Goal: Information Seeking & Learning: Find specific fact

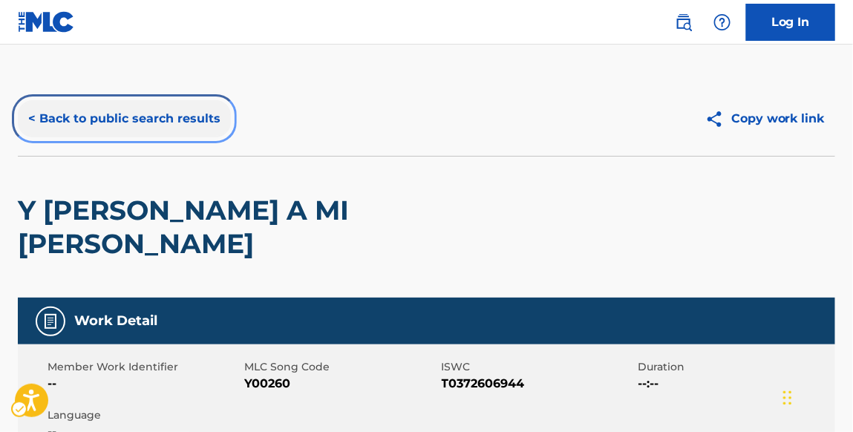
click at [190, 122] on button "< Back to public search results" at bounding box center [124, 118] width 213 height 37
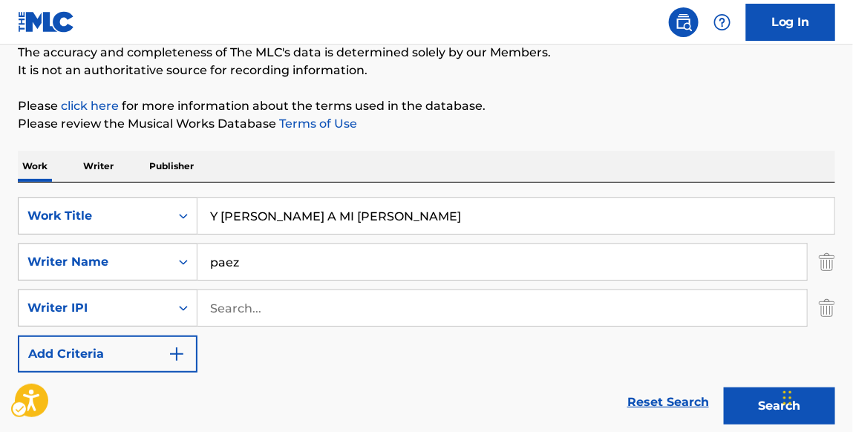
scroll to position [174, 0]
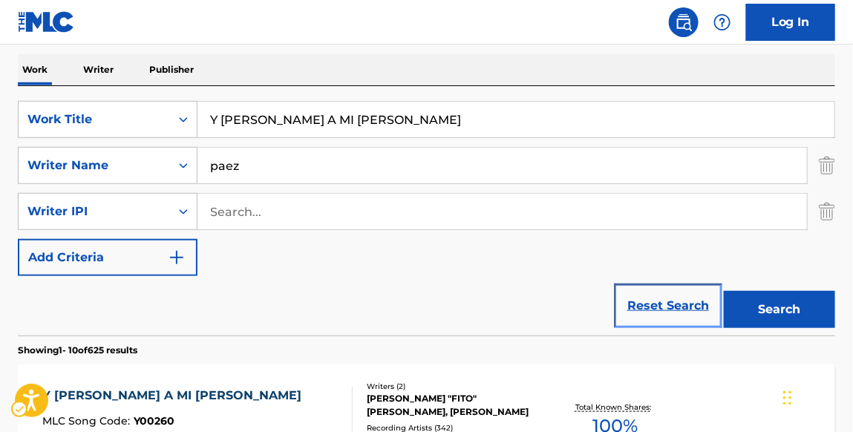
click at [658, 312] on link "Reset Search" at bounding box center [668, 306] width 97 height 33
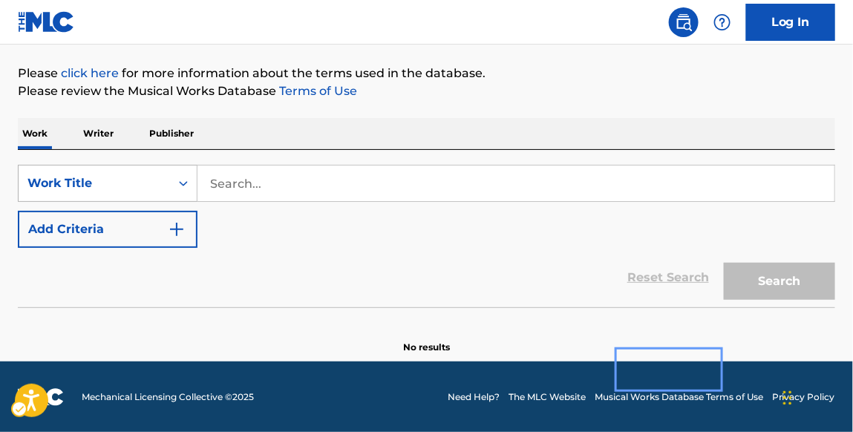
click at [184, 182] on icon "On" at bounding box center [183, 183] width 15 height 15
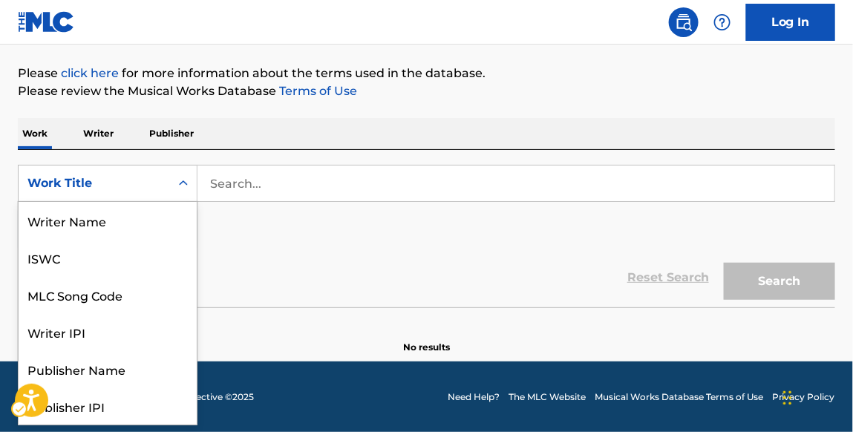
scroll to position [74, 0]
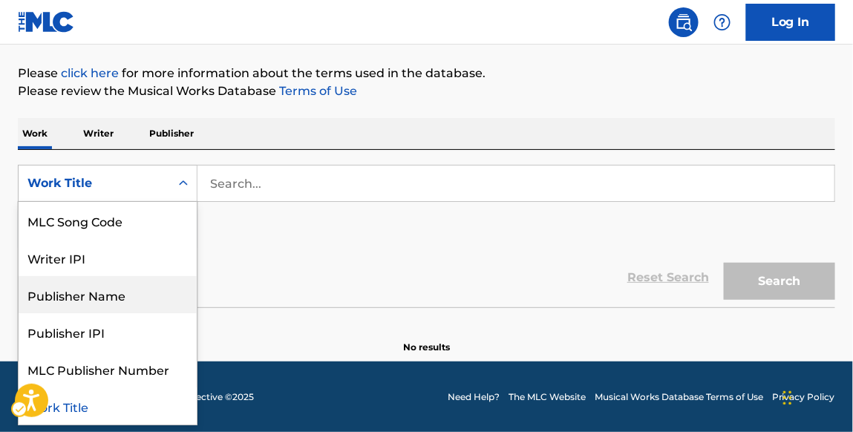
click at [130, 304] on div "Publisher Name" at bounding box center [108, 294] width 178 height 37
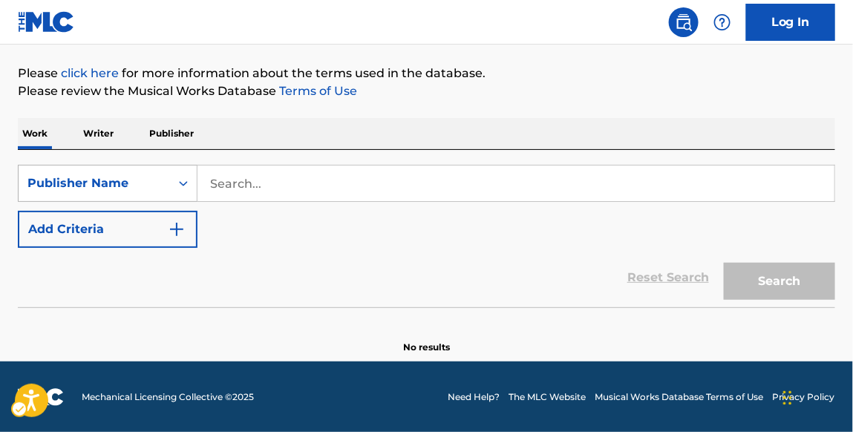
click at [190, 187] on icon "Search Form" at bounding box center [183, 183] width 15 height 15
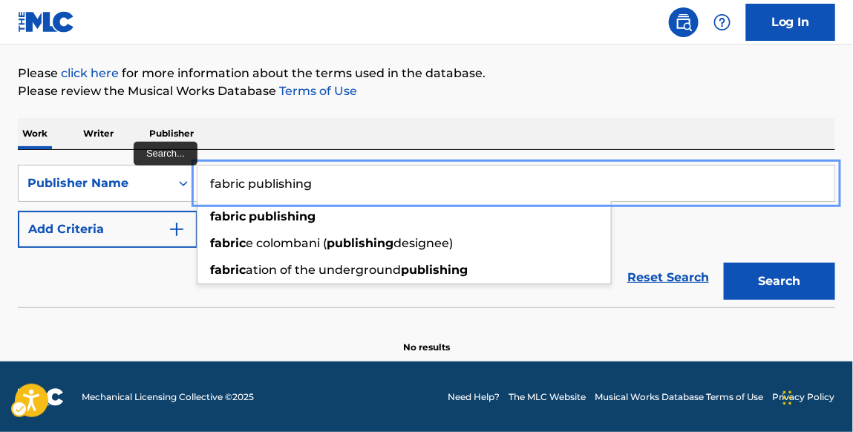
click at [724, 263] on button "Search" at bounding box center [779, 281] width 111 height 37
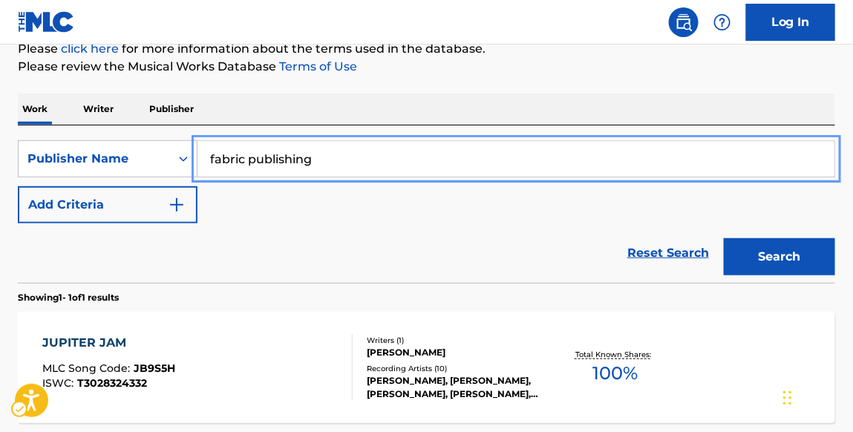
scroll to position [269, 0]
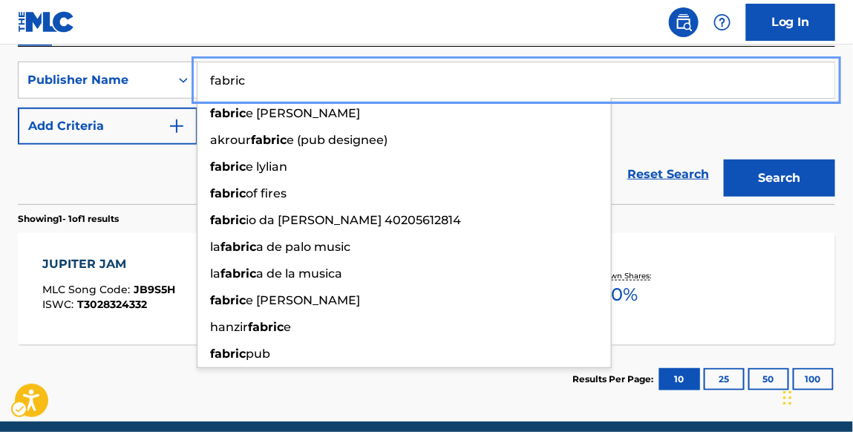
type input "fabric"
click at [724, 160] on button "Search" at bounding box center [779, 178] width 111 height 37
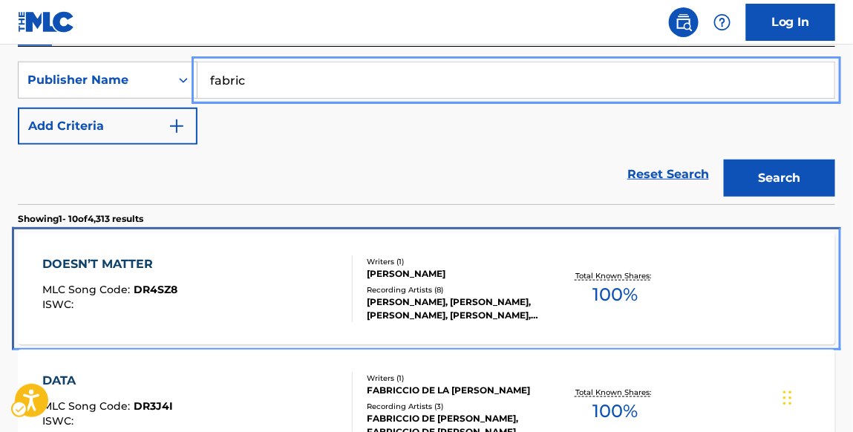
click at [149, 264] on div "DOESN’T MATTER" at bounding box center [109, 264] width 135 height 18
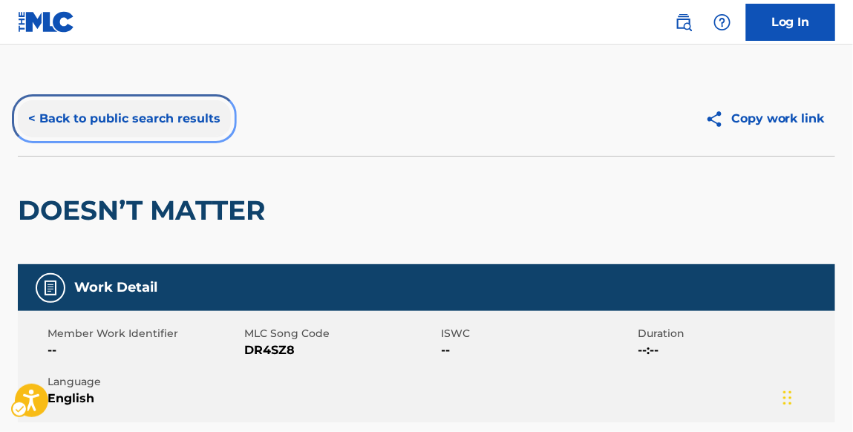
click at [168, 120] on button "< Back to public search results" at bounding box center [124, 118] width 213 height 37
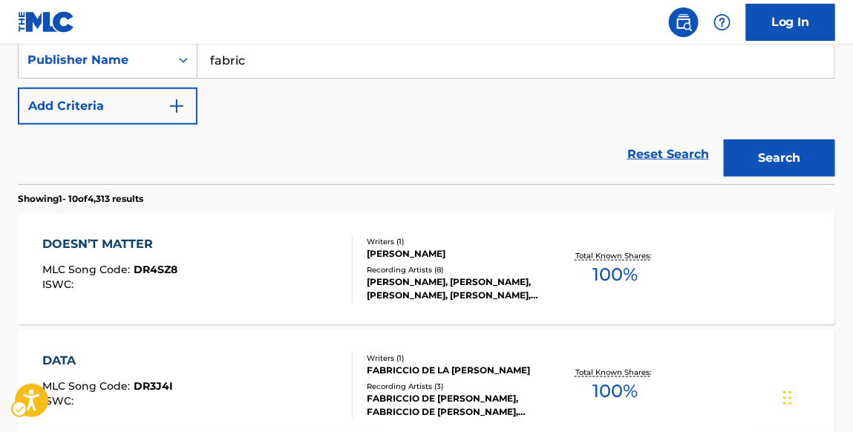
scroll to position [296, 0]
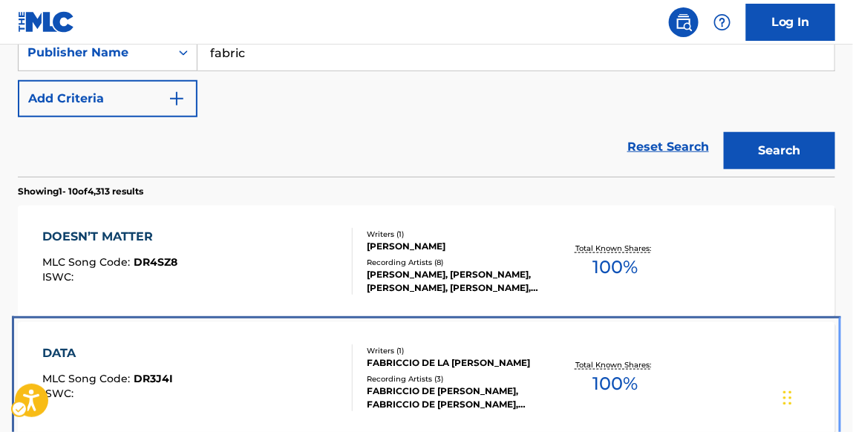
click at [62, 352] on div "DATA" at bounding box center [107, 353] width 131 height 18
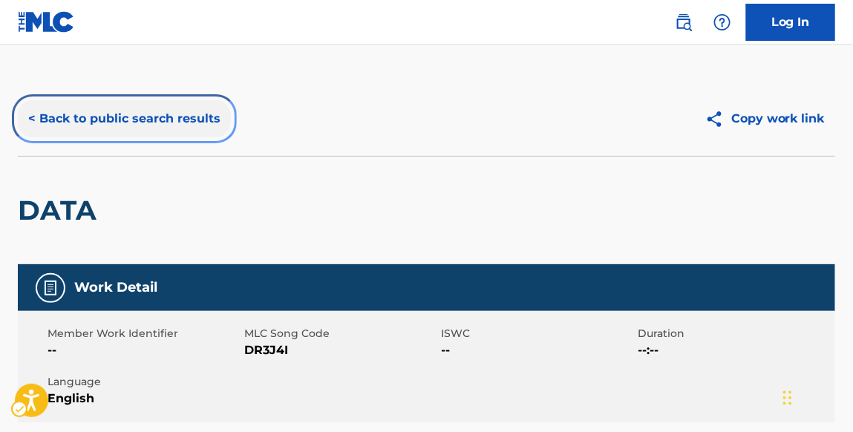
click at [178, 122] on button "< Back to public search results" at bounding box center [124, 118] width 213 height 37
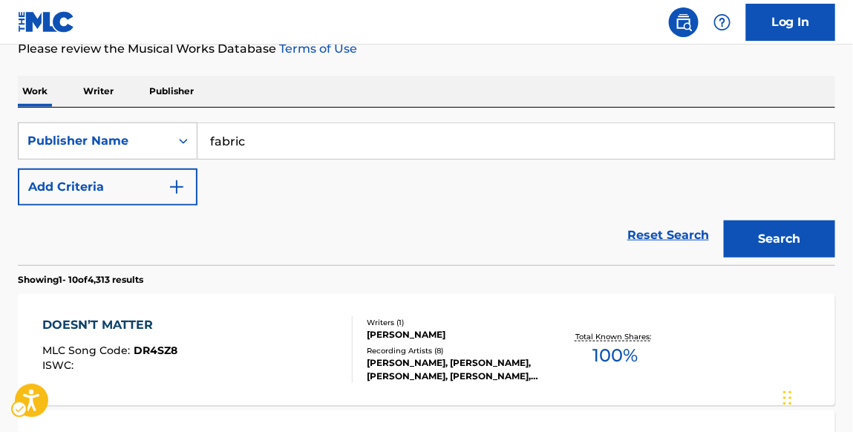
scroll to position [166, 0]
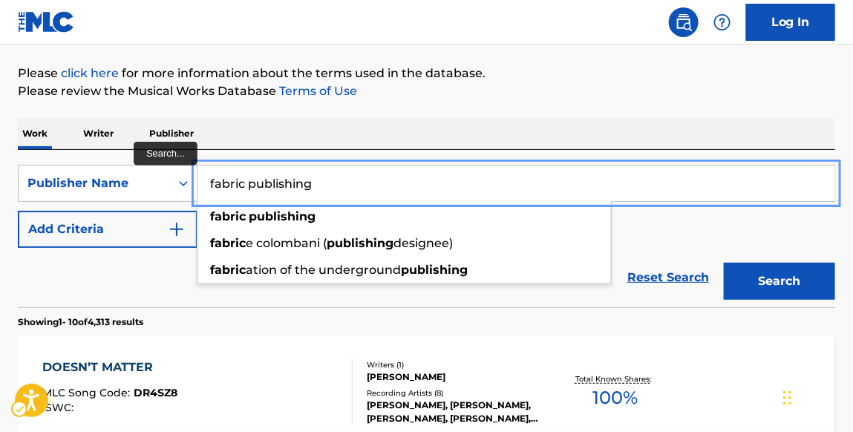
type input "fabric publishing"
click at [724, 263] on button "Search" at bounding box center [779, 281] width 111 height 37
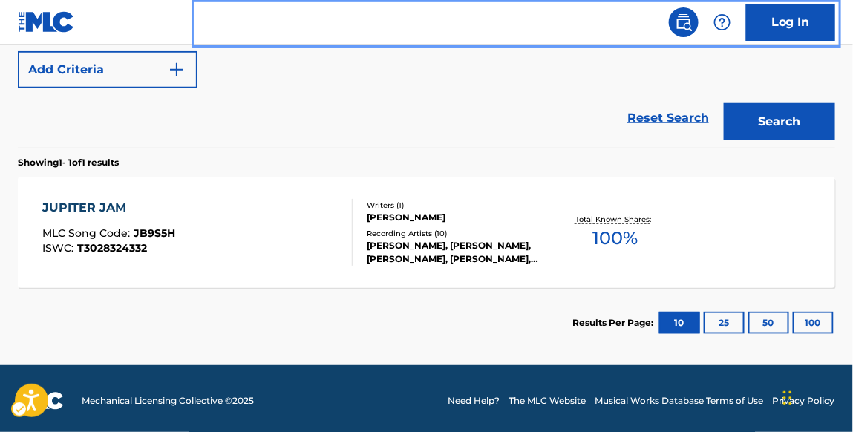
scroll to position [327, 0]
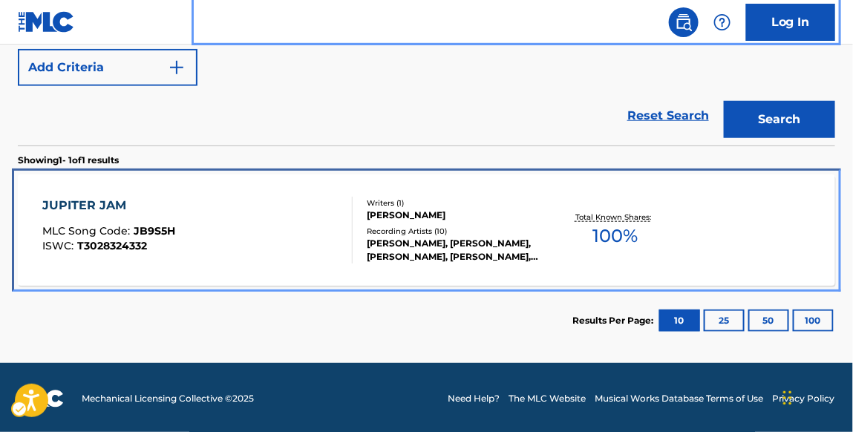
click at [117, 195] on div "JUPITER JAM MLC Song Code : JB9S5H ISWC : T3028324332 Writers ( 1 ) [PERSON_NAM…" at bounding box center [426, 229] width 817 height 111
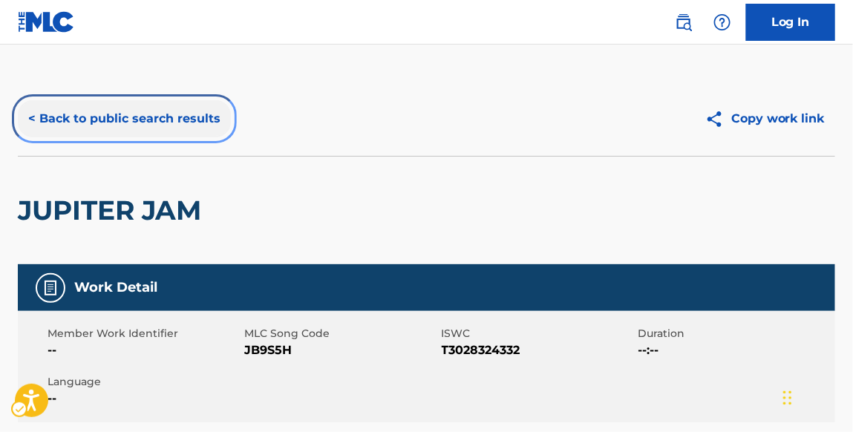
click at [174, 122] on button "< Back to public search results" at bounding box center [124, 118] width 213 height 37
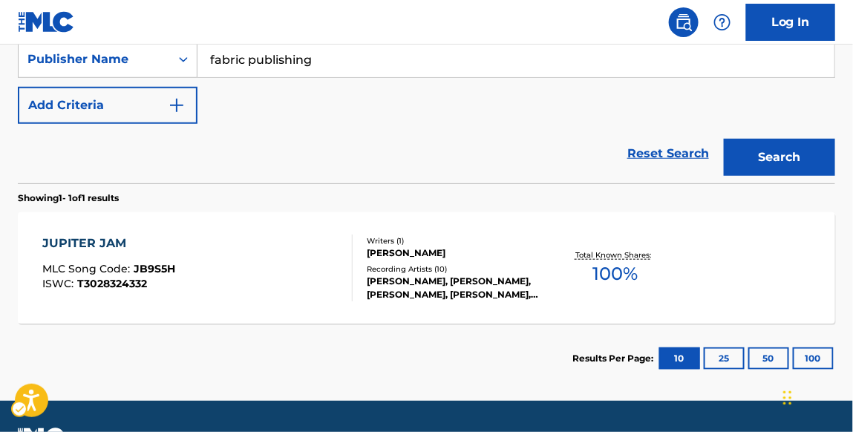
scroll to position [227, 0]
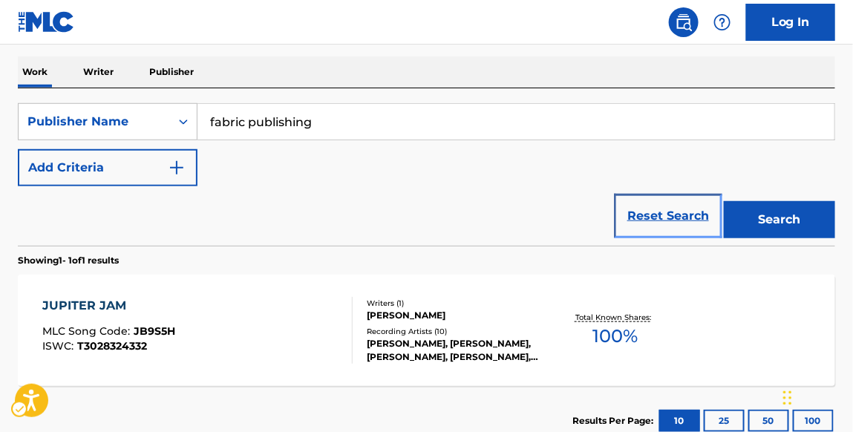
click at [647, 229] on link "Reset Search" at bounding box center [668, 216] width 97 height 33
click at [657, 186] on div "SearchWithCriteria1f402fd5-9998-444b-9b9d-23ec1ba68022 Publisher Name fabric pu…" at bounding box center [426, 144] width 817 height 83
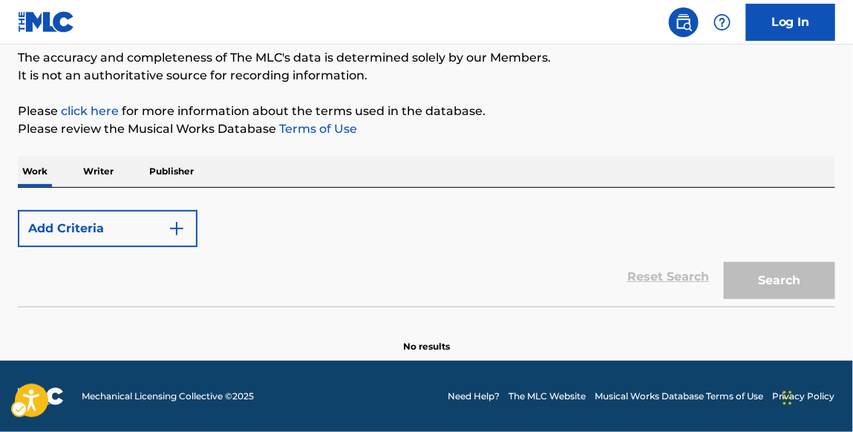
scroll to position [121, 0]
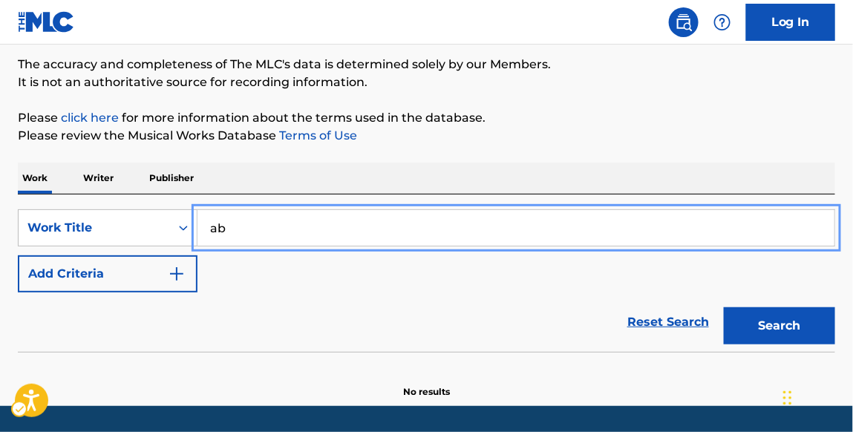
type input "a"
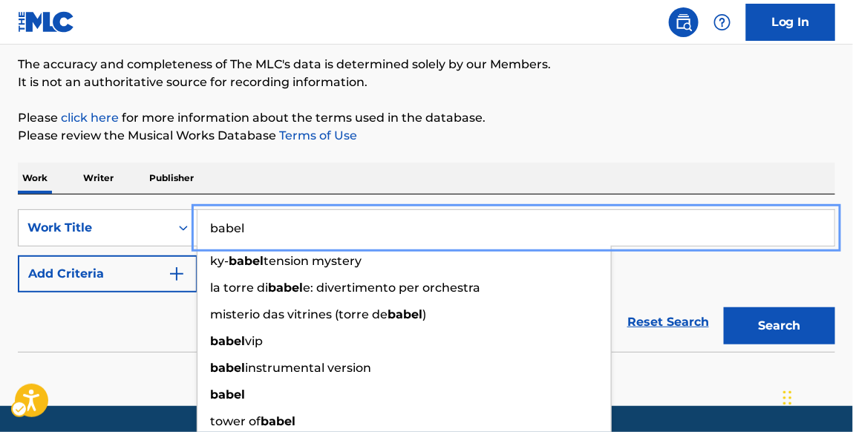
type input "babel"
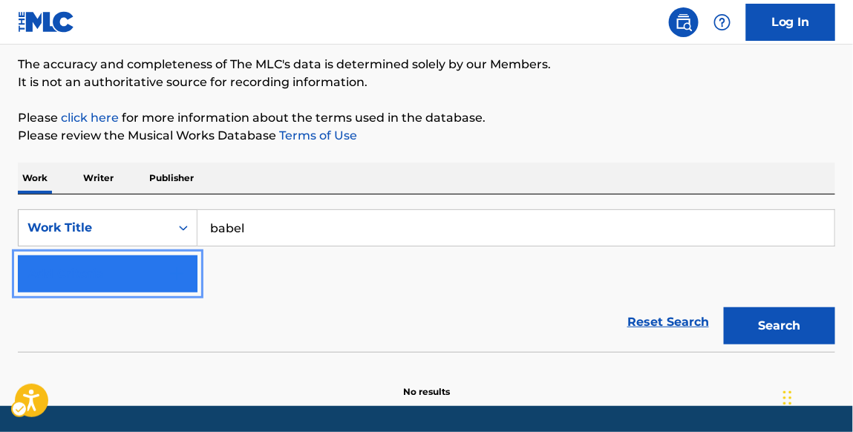
click at [183, 271] on img "Search Form" at bounding box center [177, 274] width 18 height 18
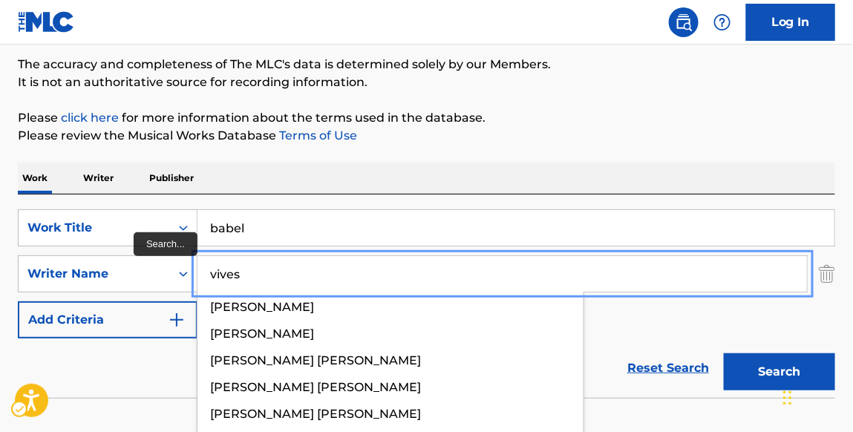
type input "vives"
click at [724, 353] on button "Search" at bounding box center [779, 371] width 111 height 37
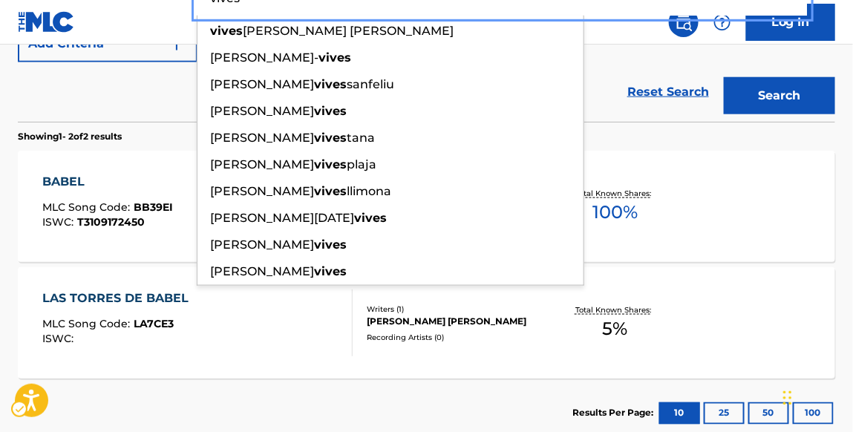
scroll to position [409, 0]
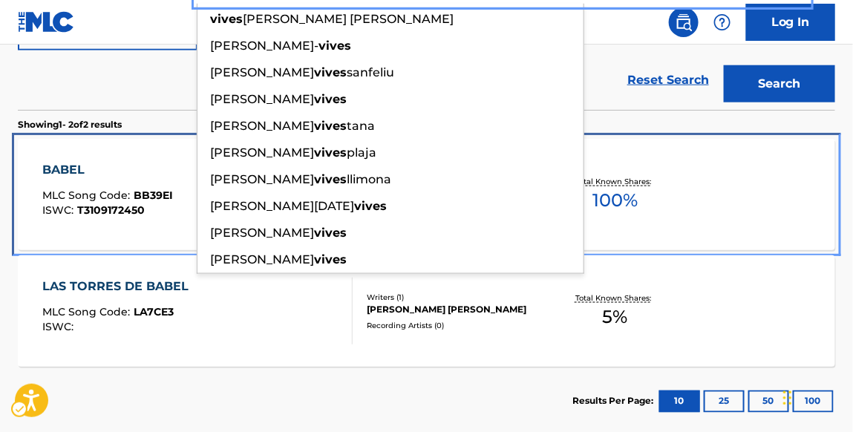
click at [82, 170] on div "BABEL" at bounding box center [107, 170] width 131 height 18
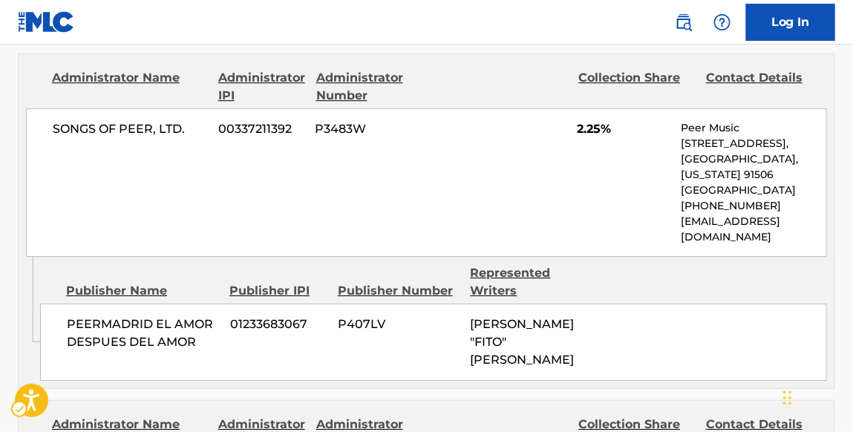
scroll to position [1206, 0]
